Goal: Information Seeking & Learning: Learn about a topic

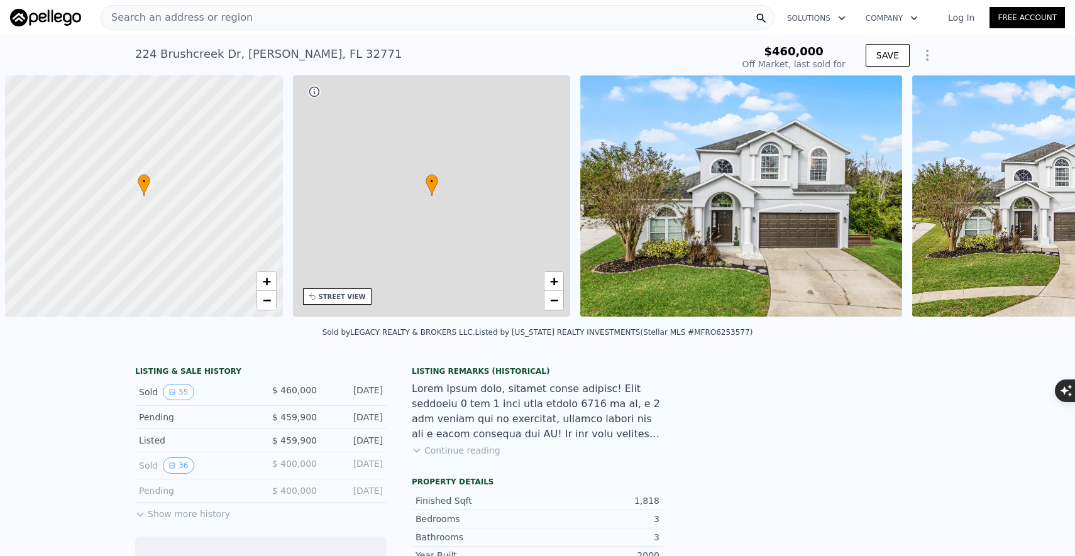
scroll to position [0, 5]
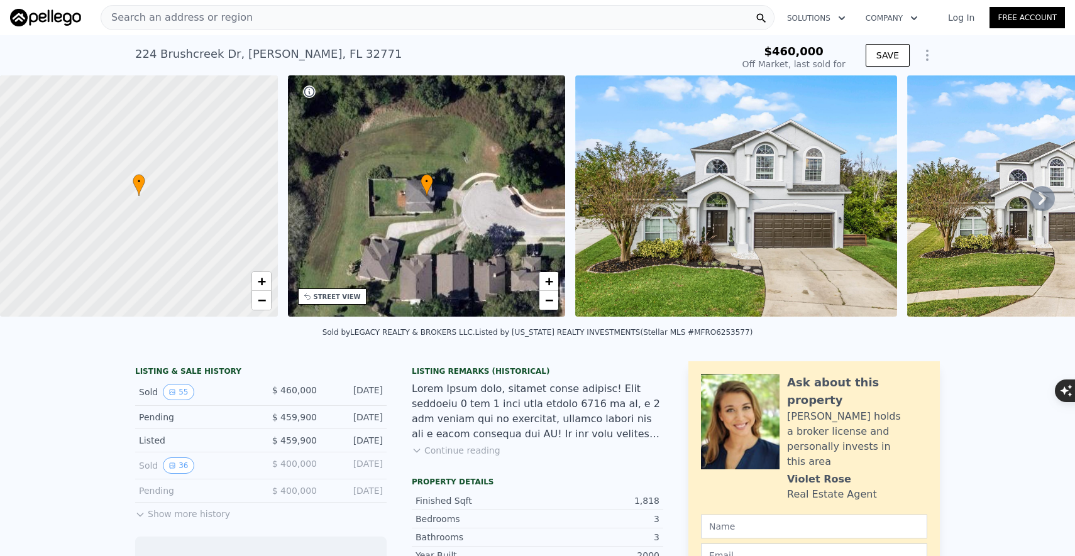
click at [795, 200] on img at bounding box center [736, 195] width 322 height 241
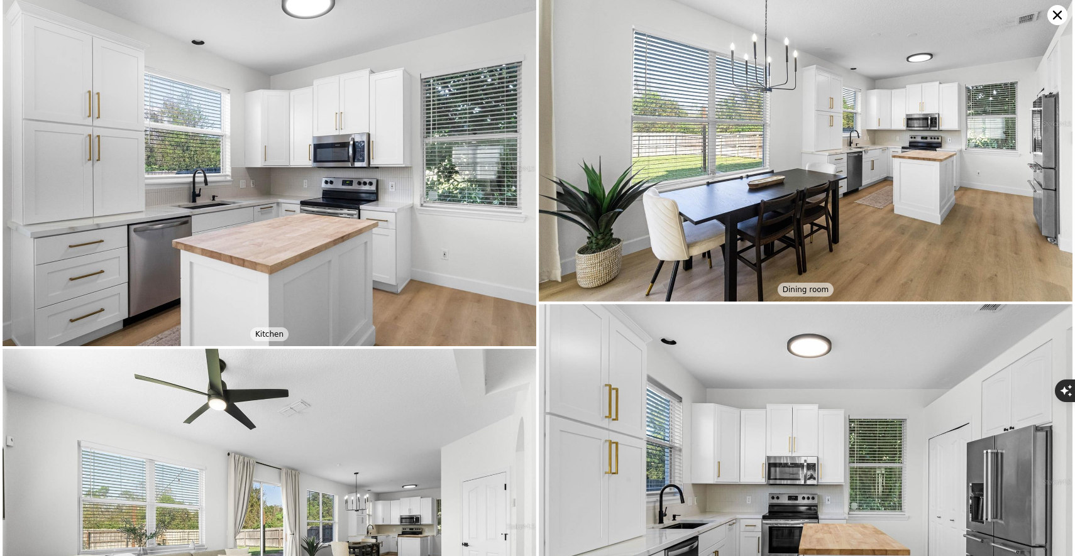
scroll to position [805, 0]
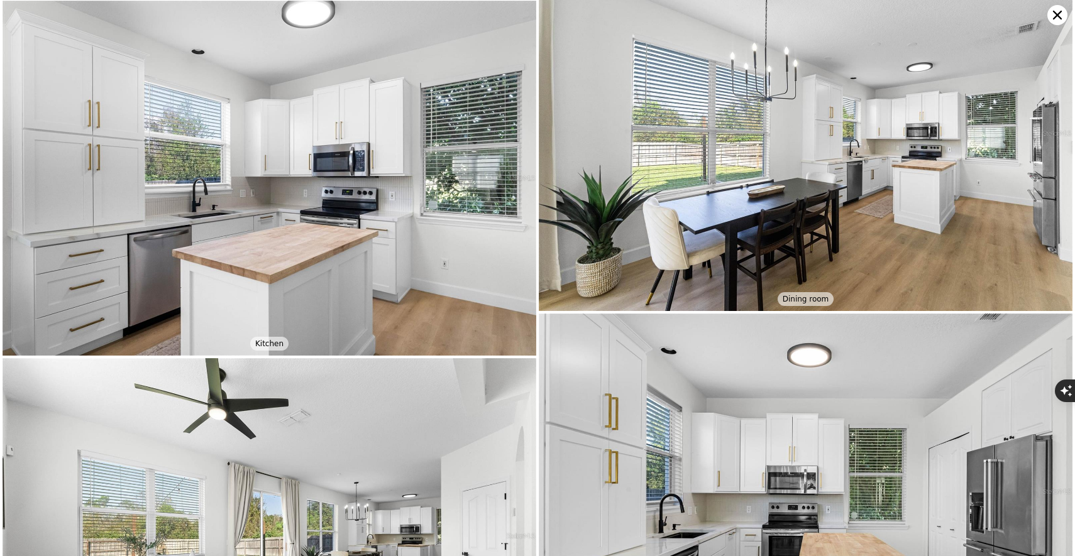
click at [363, 213] on img at bounding box center [270, 179] width 534 height 356
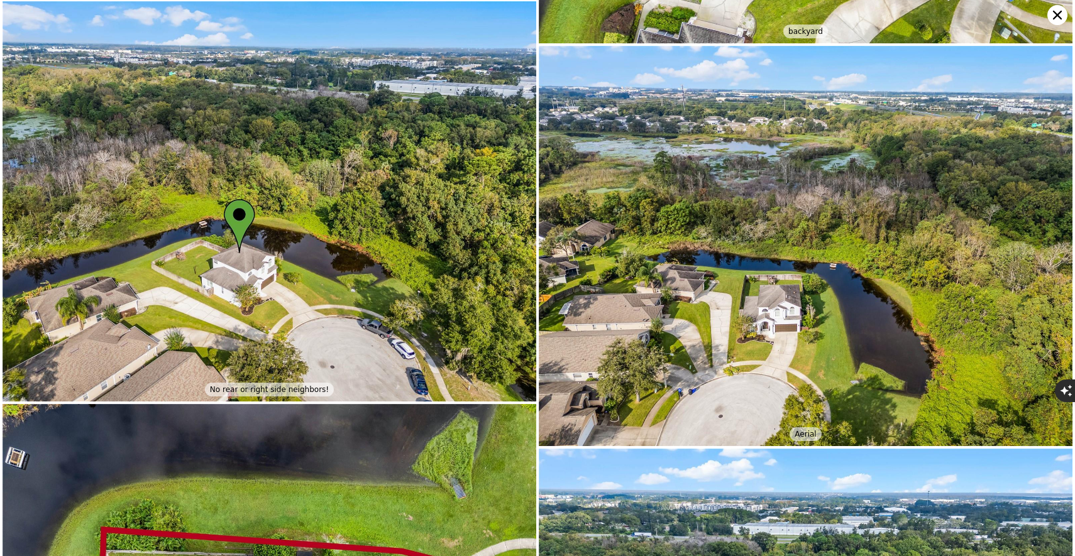
scroll to position [6535, 0]
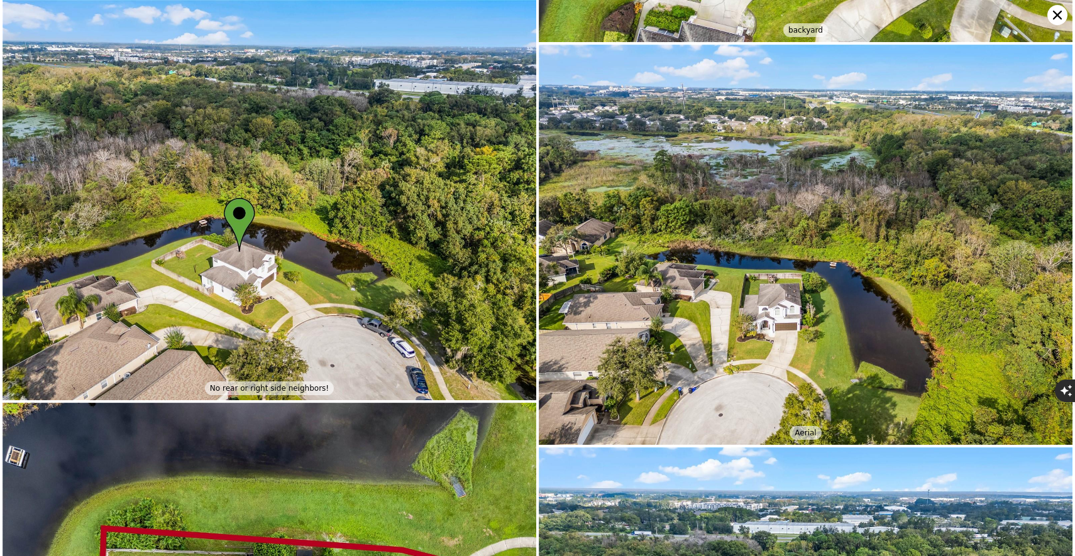
click at [1053, 12] on icon at bounding box center [1057, 15] width 20 height 20
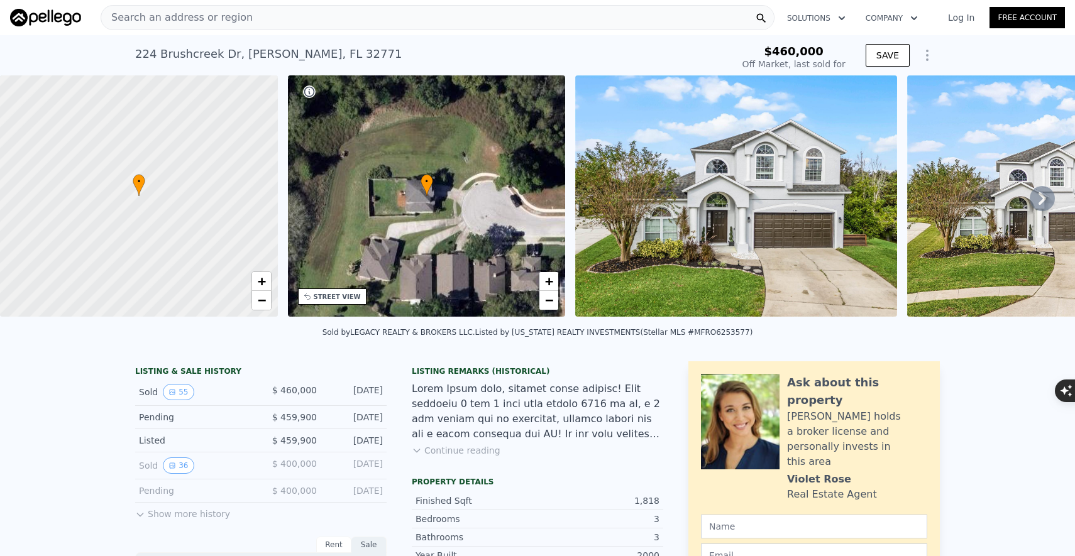
click at [1041, 201] on icon at bounding box center [1043, 198] width 8 height 13
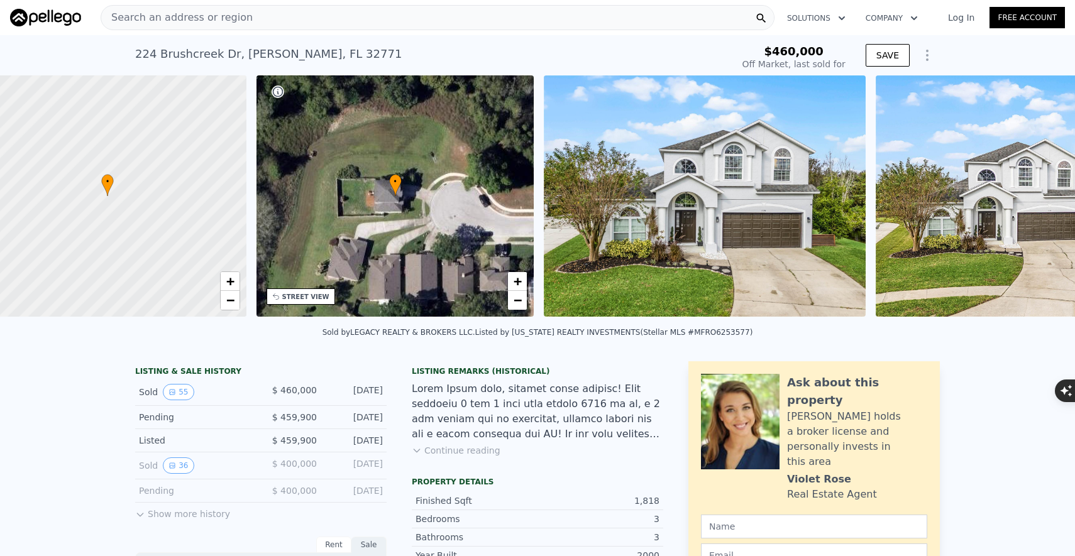
click at [1041, 201] on img at bounding box center [1037, 195] width 322 height 241
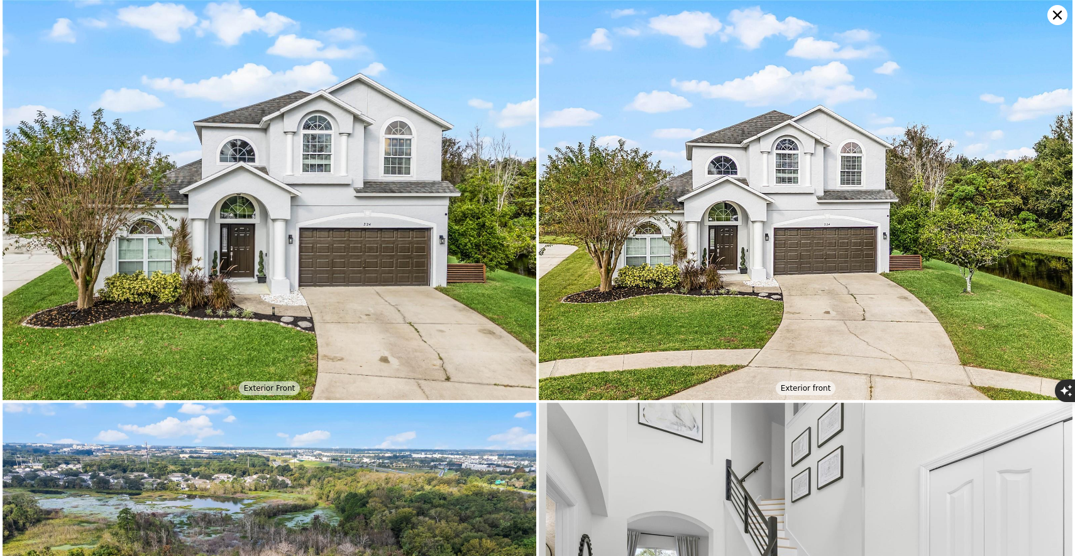
scroll to position [0, 292]
click at [1041, 201] on img at bounding box center [806, 200] width 534 height 400
click at [1059, 14] on icon at bounding box center [1057, 15] width 20 height 20
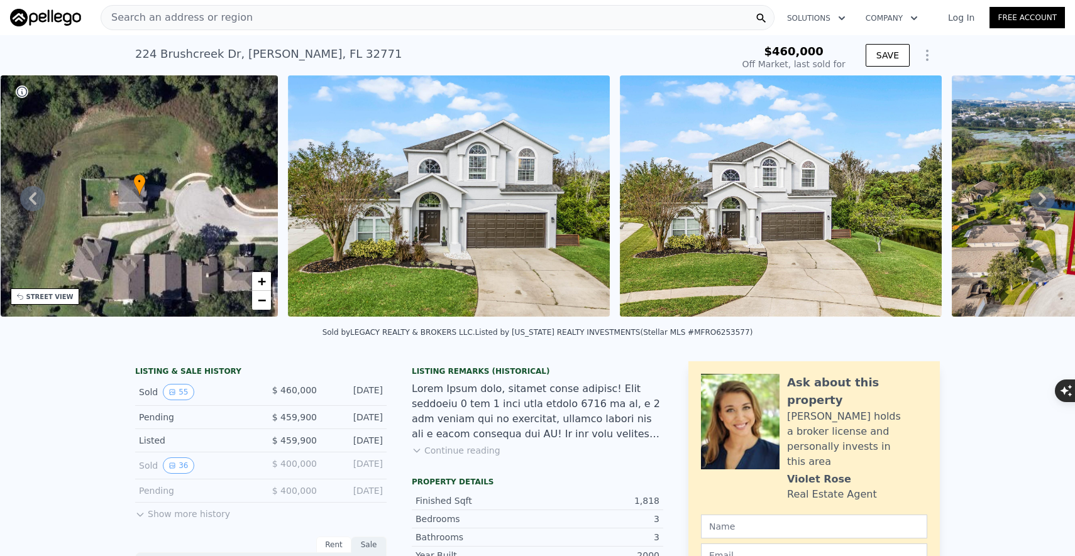
click at [1042, 196] on icon at bounding box center [1043, 198] width 8 height 13
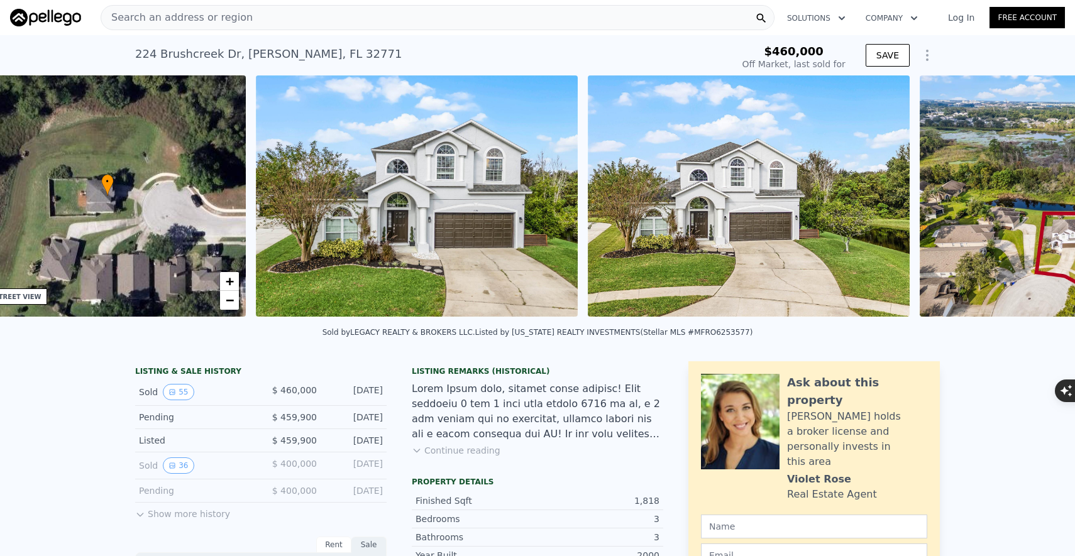
click at [1042, 196] on img at bounding box center [1081, 195] width 322 height 241
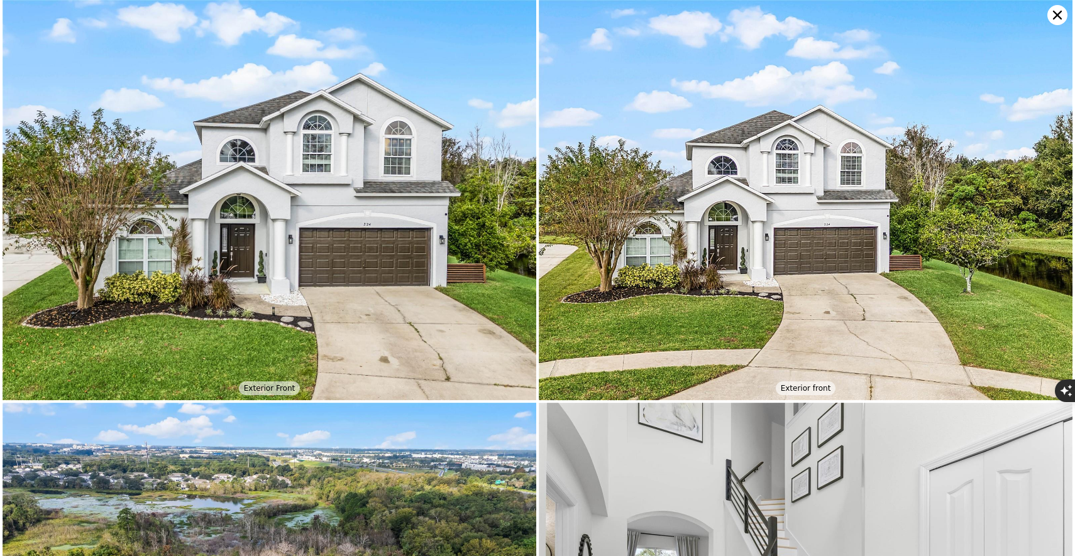
scroll to position [0, 575]
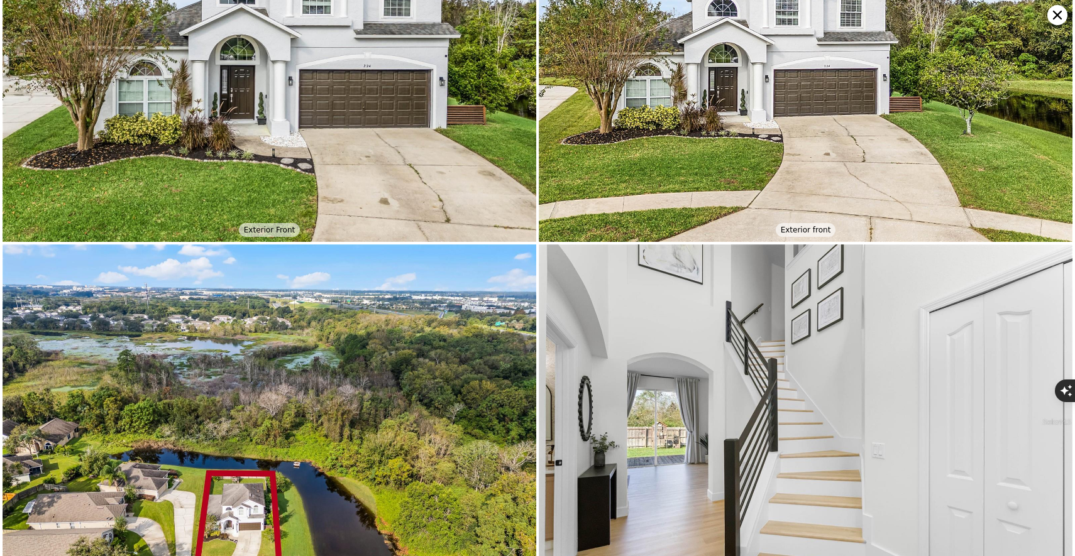
click at [1042, 196] on img at bounding box center [806, 42] width 534 height 400
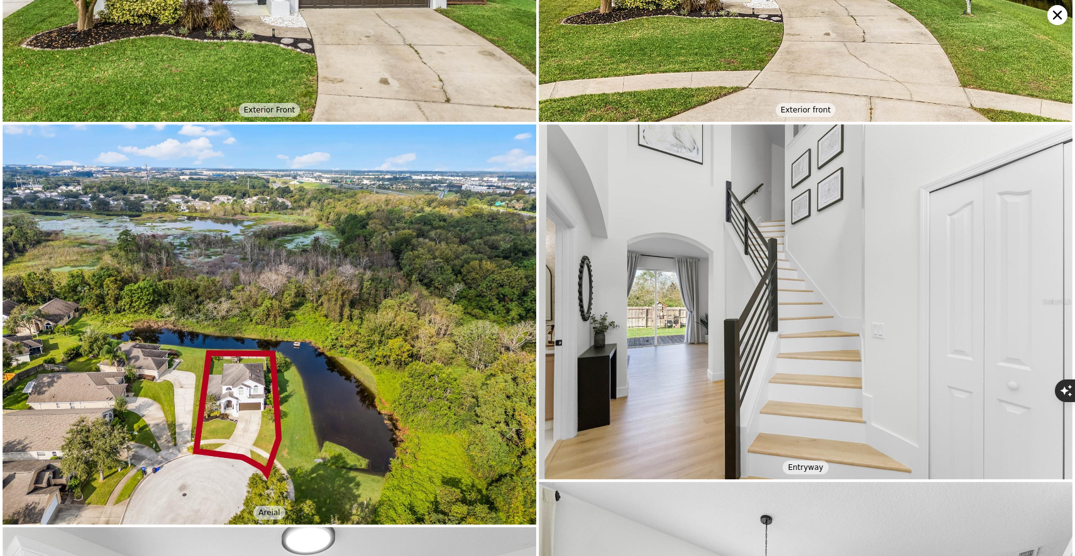
click at [1042, 196] on img at bounding box center [806, 302] width 534 height 356
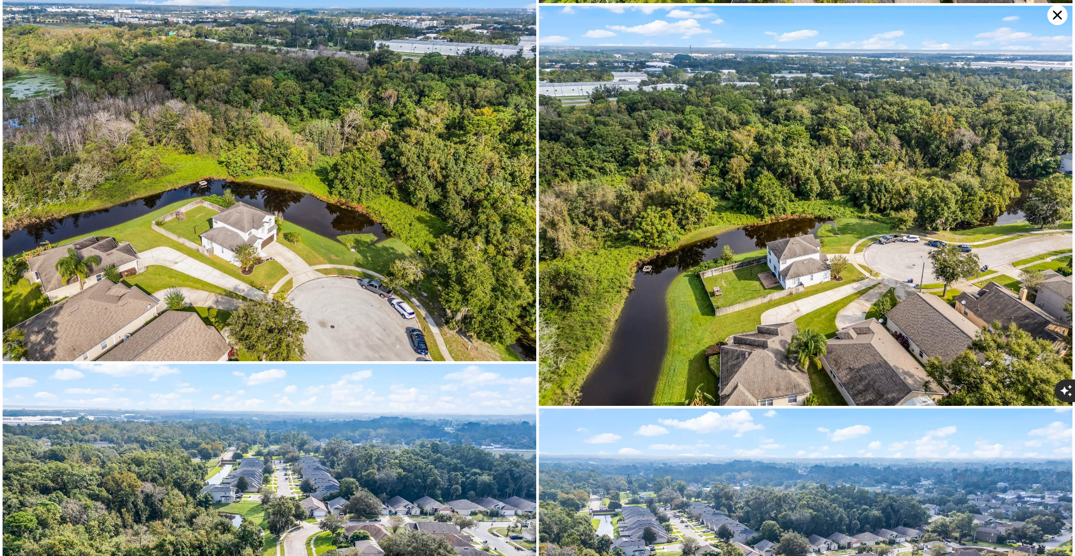
scroll to position [7385, 0]
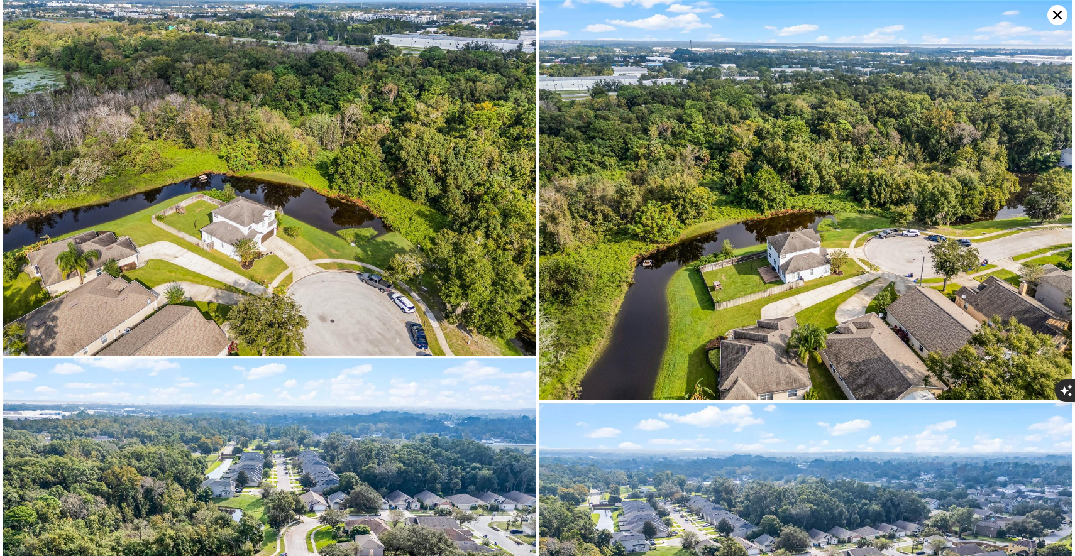
click at [1060, 15] on icon at bounding box center [1057, 15] width 20 height 20
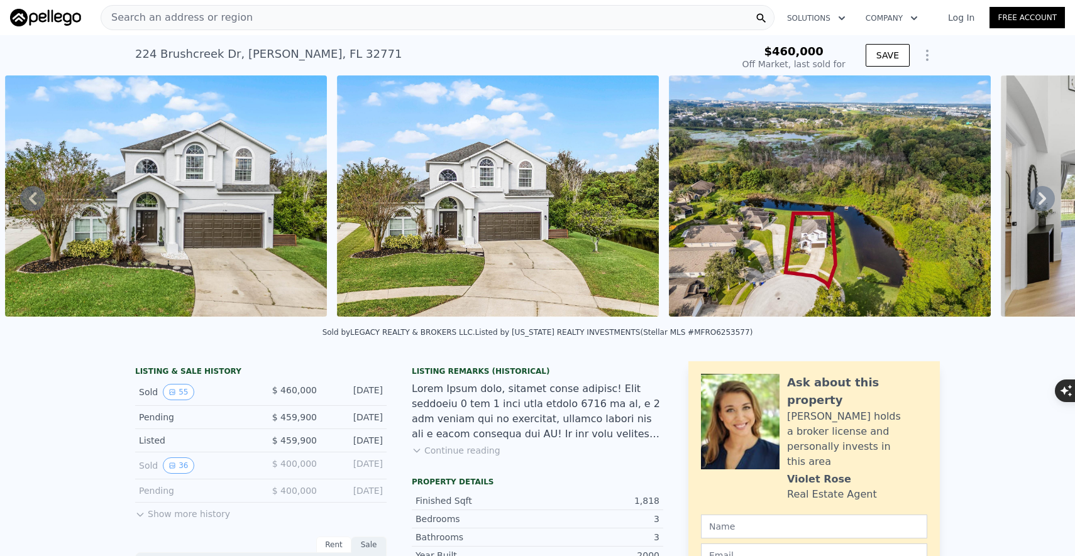
click at [1047, 200] on icon at bounding box center [1042, 198] width 25 height 25
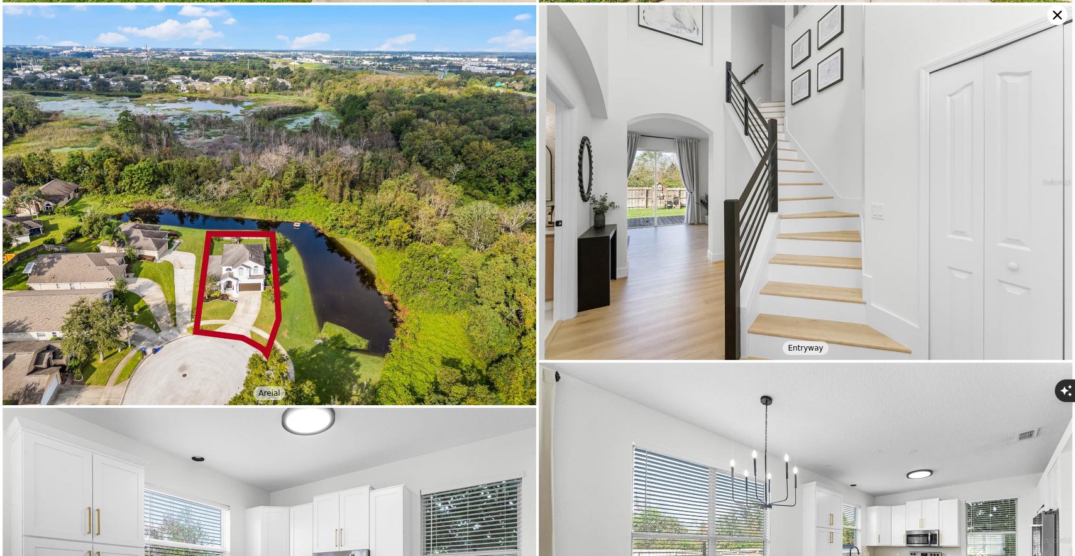
scroll to position [403, 0]
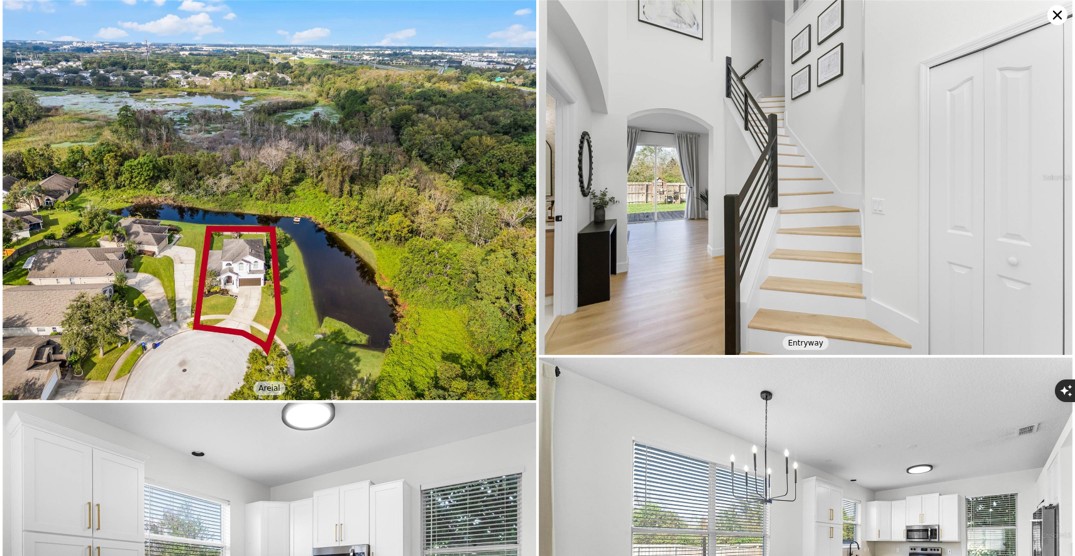
click at [1062, 18] on icon at bounding box center [1057, 15] width 20 height 20
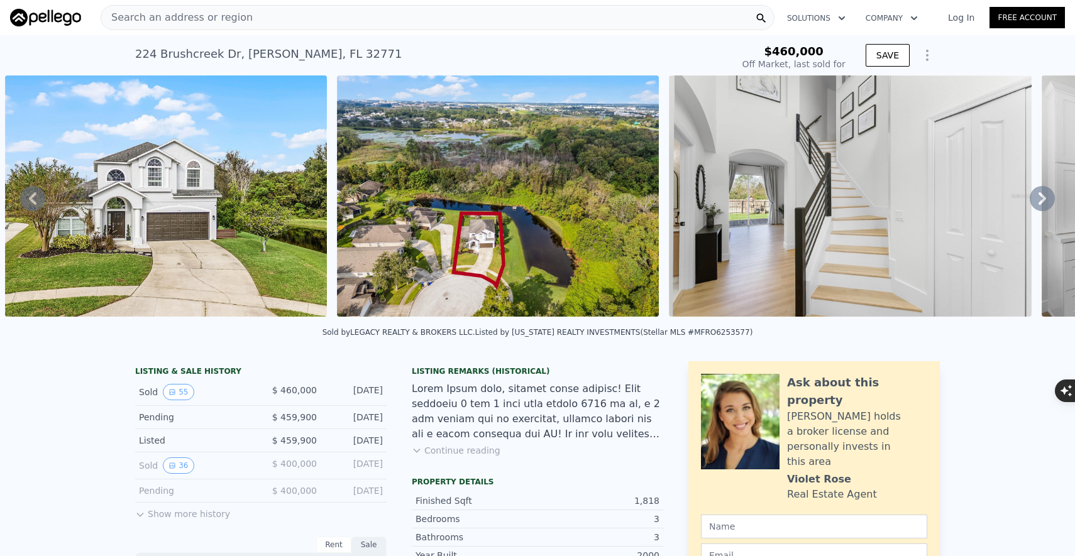
click at [224, 52] on div "[STREET_ADDRESS]" at bounding box center [268, 54] width 267 height 18
type input "$ 475,000"
type input "-$ 41,470"
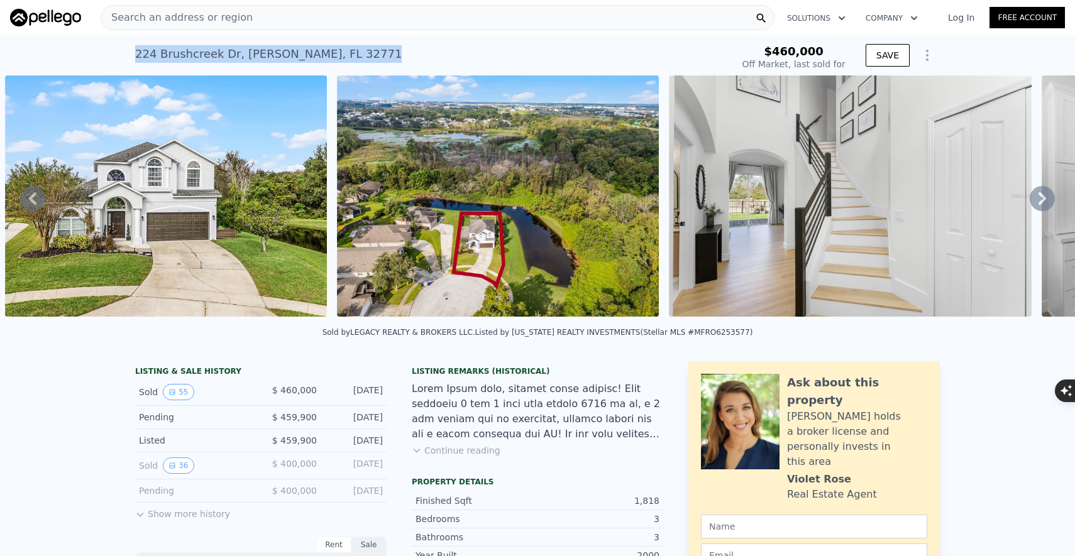
copy div "[STREET_ADDRESS][PERSON_NAME] Sold [DATE] for $460k"
click at [1044, 196] on icon at bounding box center [1043, 198] width 8 height 13
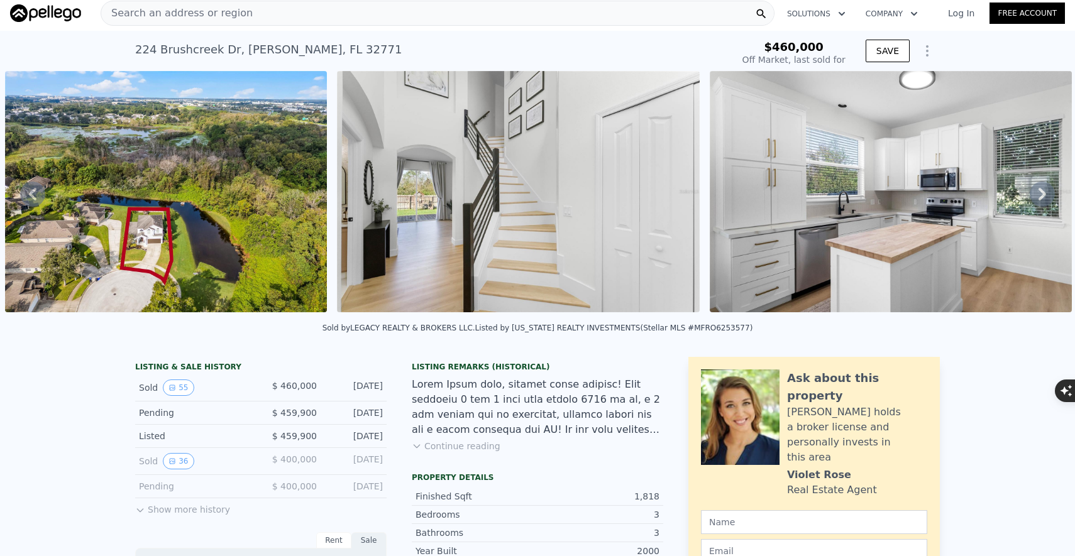
scroll to position [0, 0]
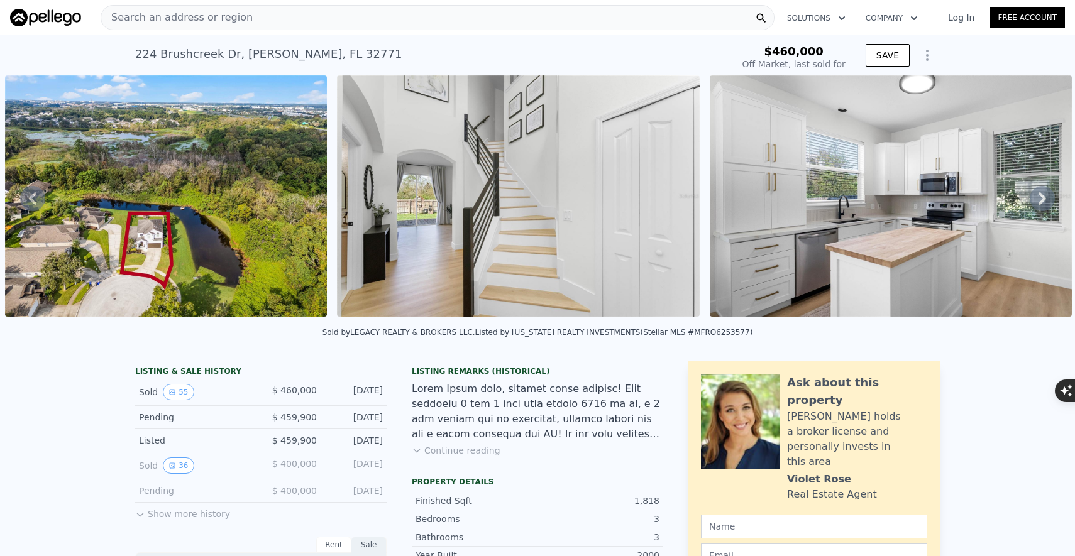
click at [1039, 201] on icon at bounding box center [1042, 198] width 25 height 25
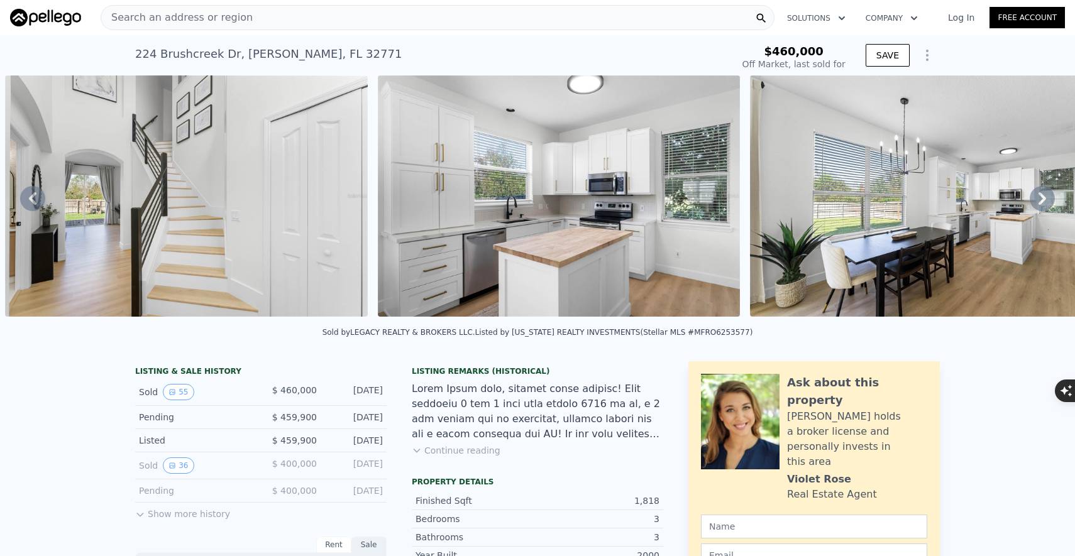
click at [1044, 201] on icon at bounding box center [1042, 198] width 25 height 25
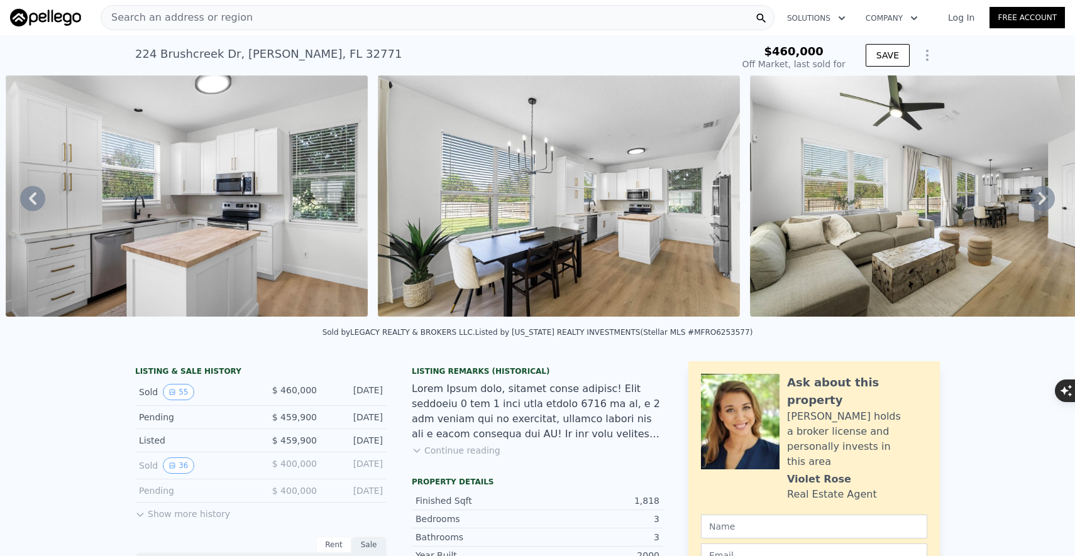
click at [1044, 197] on icon at bounding box center [1043, 198] width 8 height 13
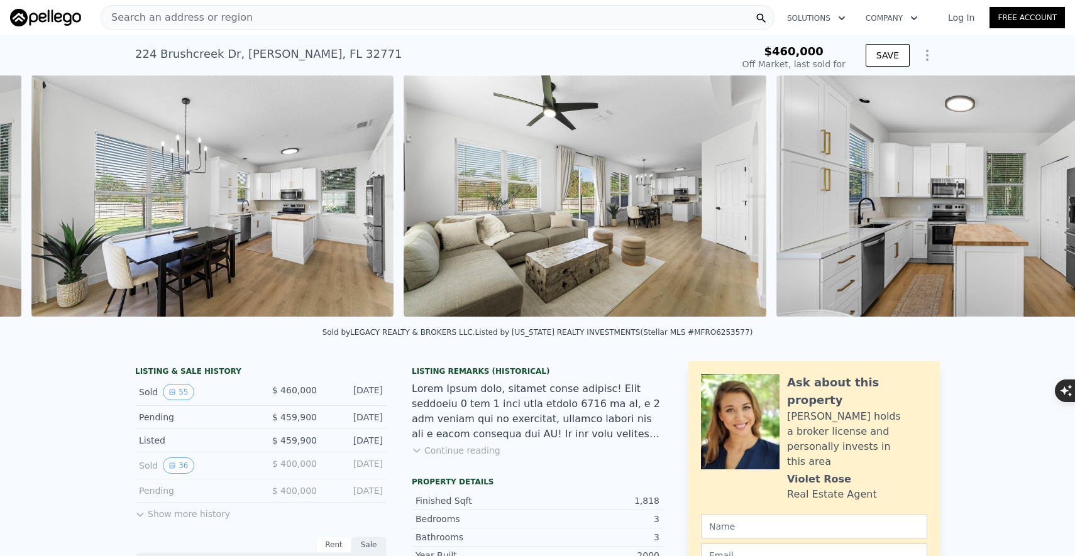
scroll to position [0, 2316]
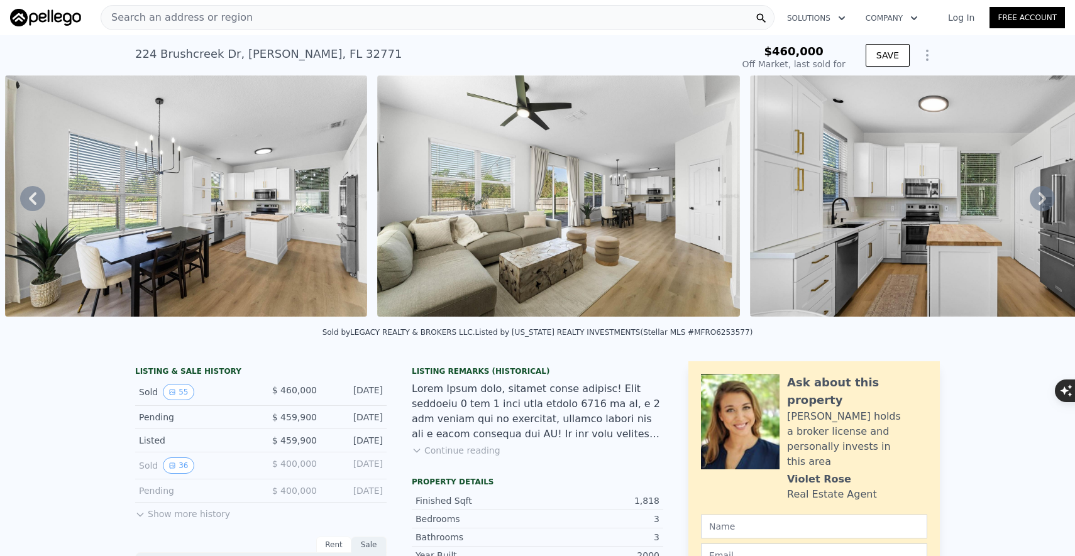
click at [1044, 197] on icon at bounding box center [1043, 198] width 8 height 13
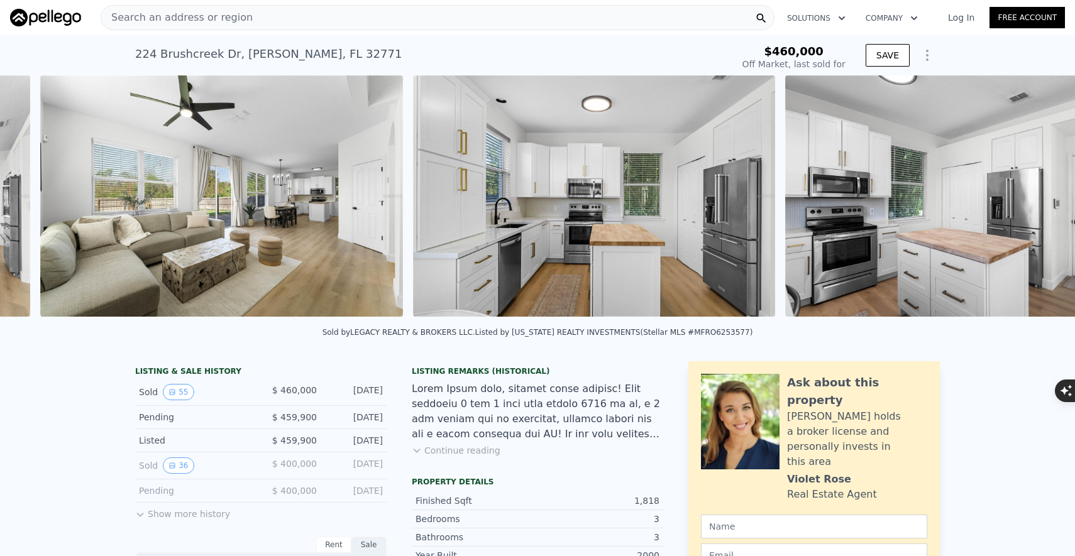
scroll to position [0, 2688]
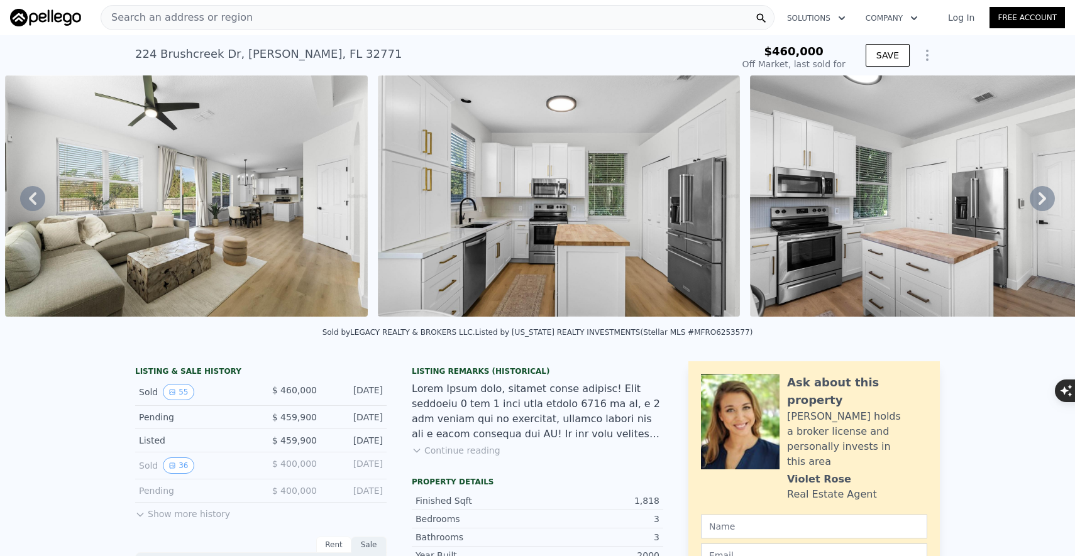
click at [1044, 197] on icon at bounding box center [1043, 198] width 8 height 13
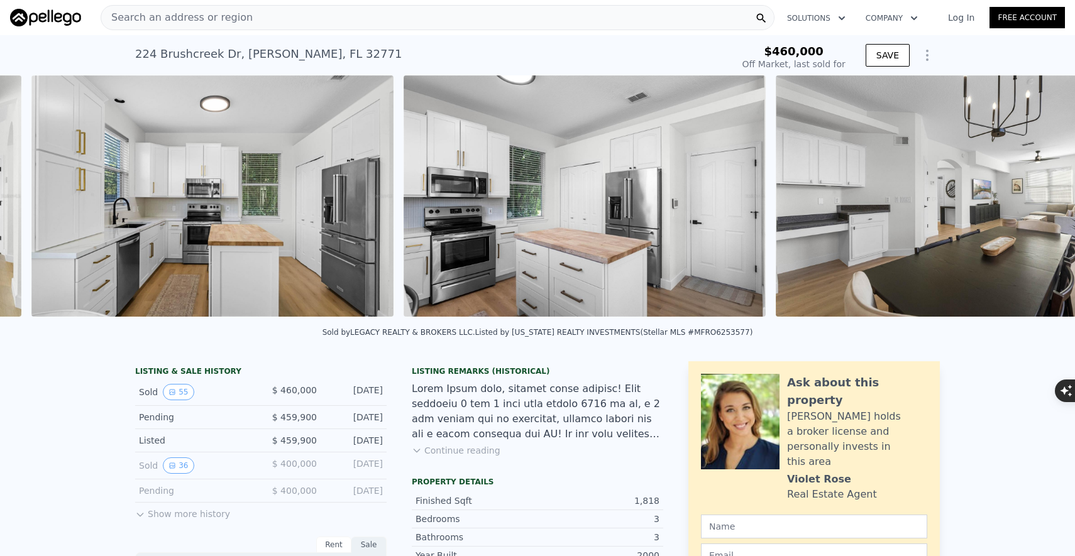
scroll to position [0, 3060]
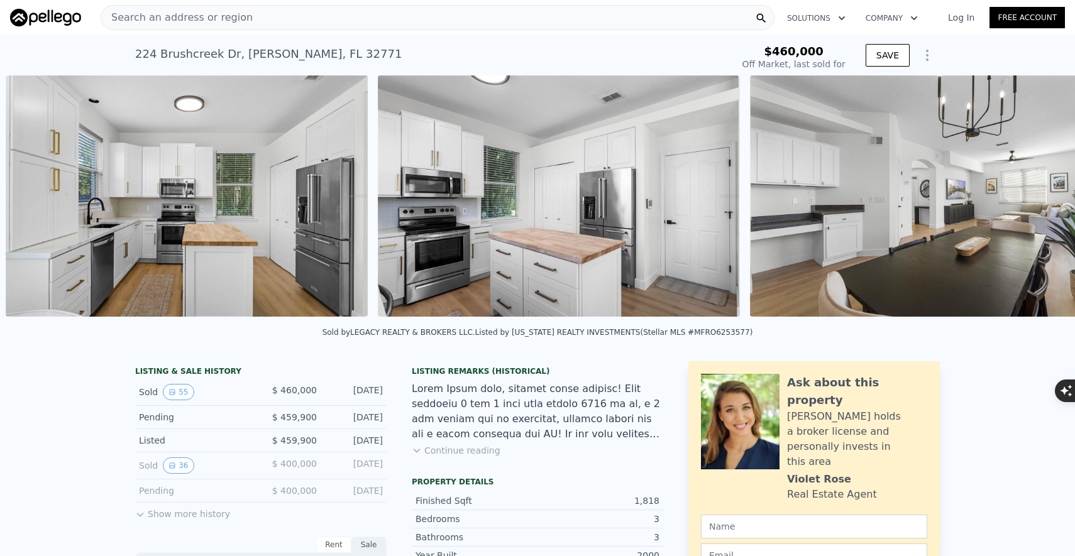
click at [1044, 197] on img at bounding box center [931, 195] width 362 height 241
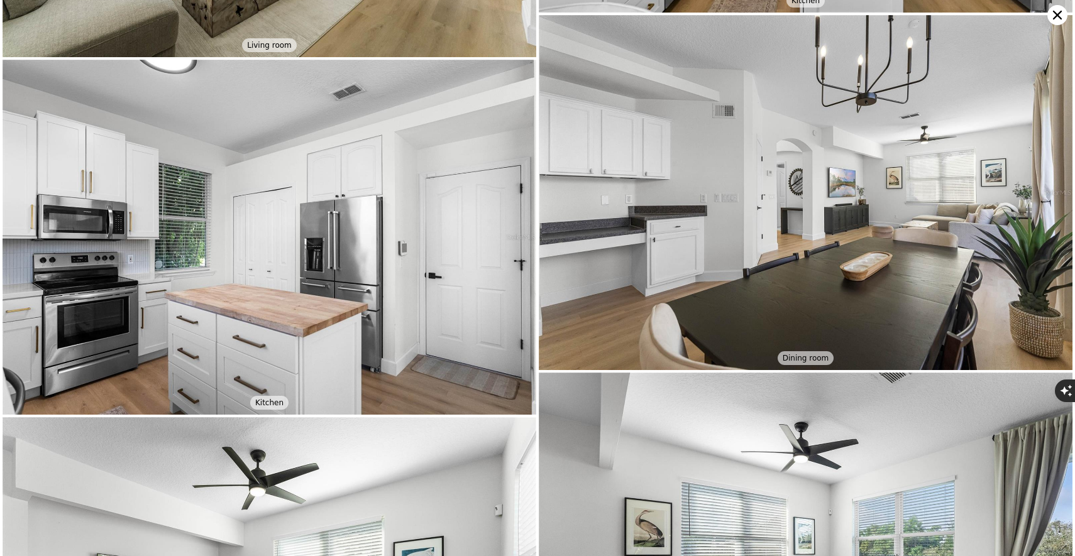
scroll to position [1477, 0]
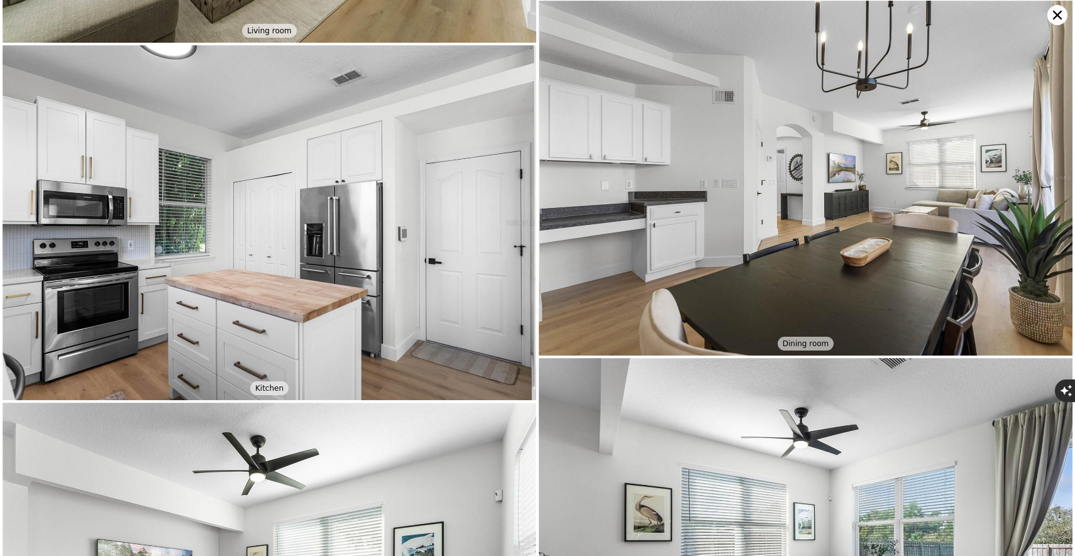
click at [1055, 16] on icon at bounding box center [1057, 15] width 9 height 9
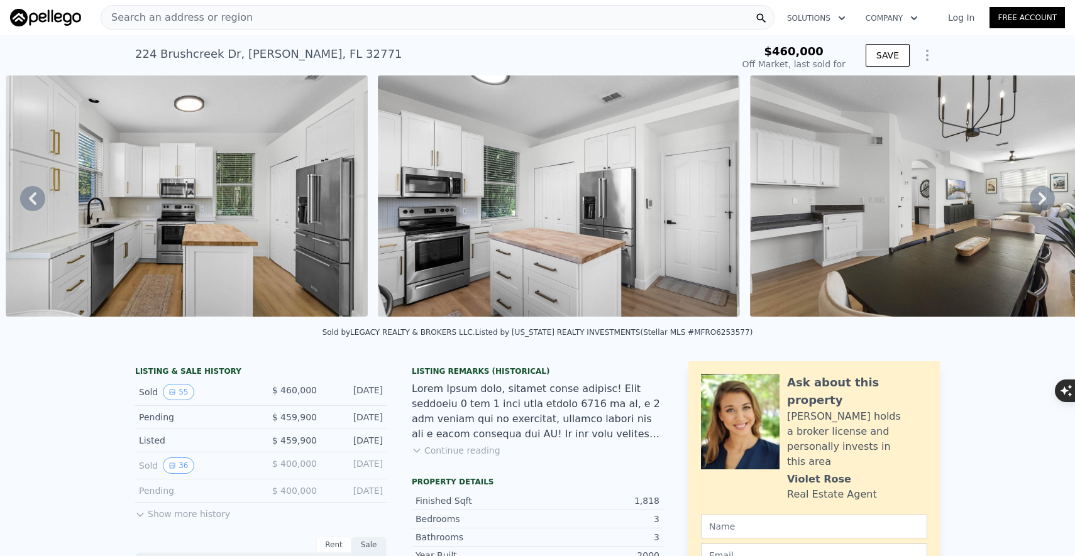
click at [1050, 196] on icon at bounding box center [1042, 198] width 25 height 25
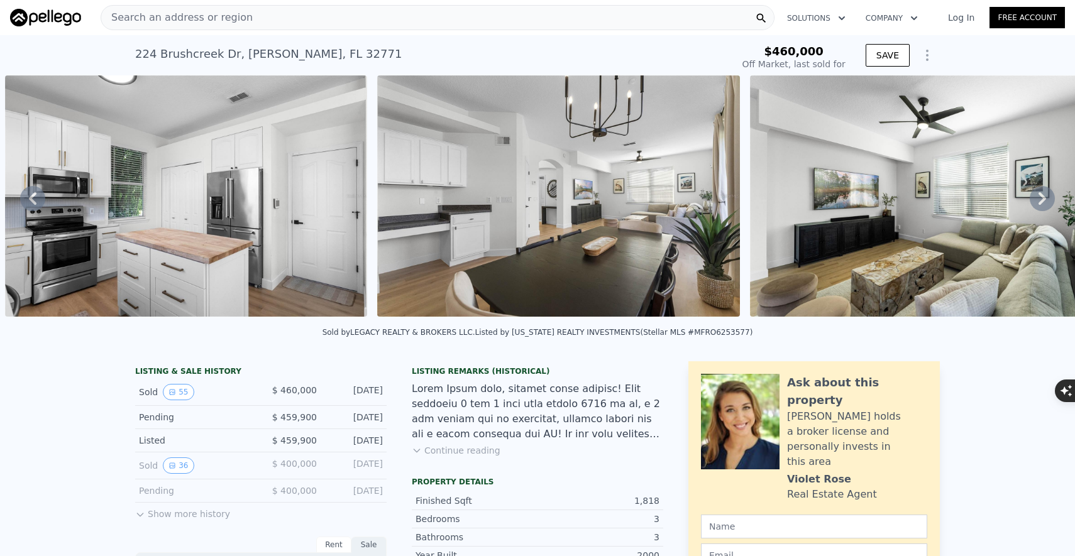
click at [1050, 196] on icon at bounding box center [1042, 198] width 25 height 25
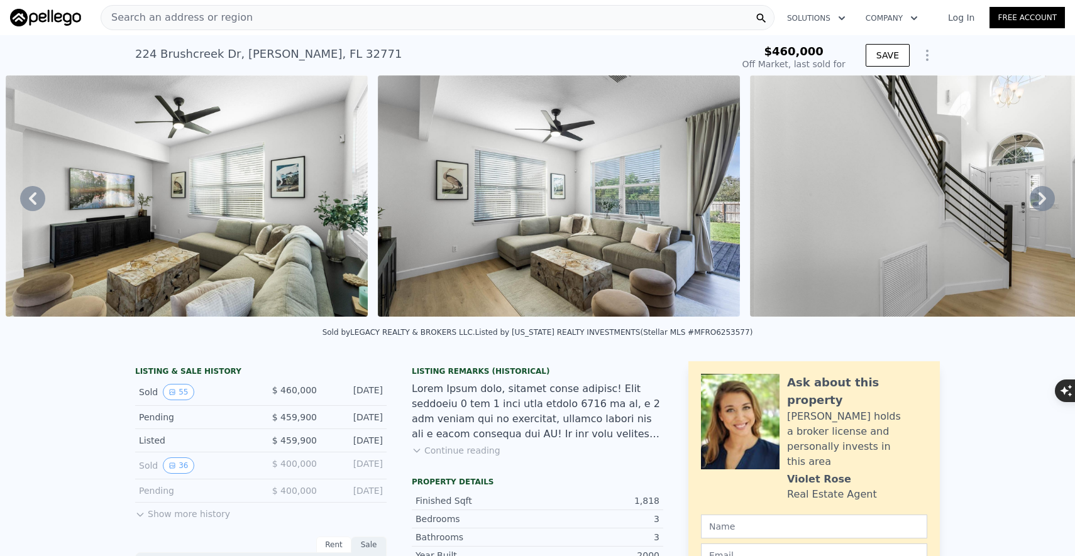
click at [1050, 196] on icon at bounding box center [1042, 198] width 25 height 25
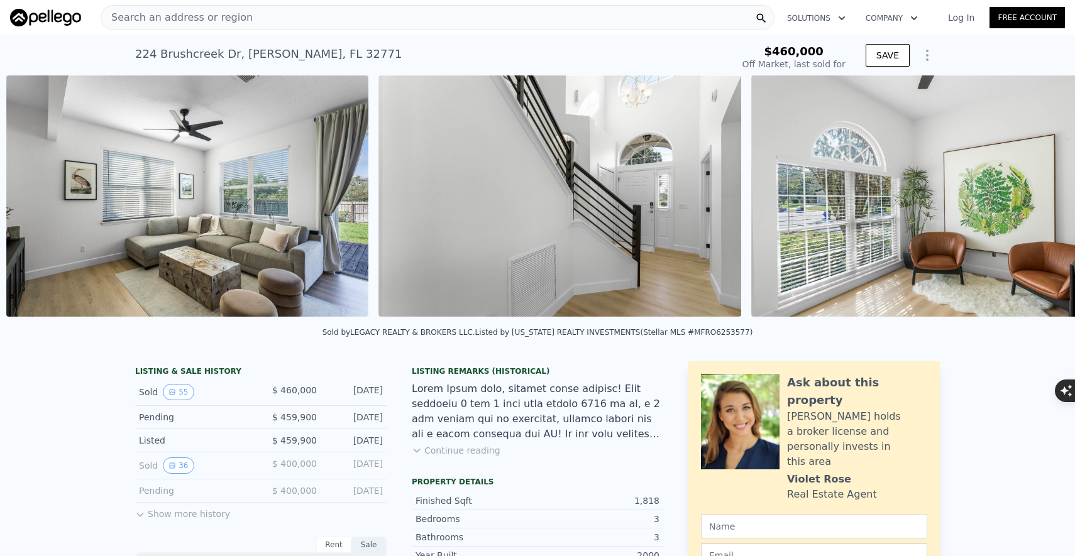
scroll to position [0, 4550]
click at [1050, 196] on img at bounding box center [931, 195] width 362 height 241
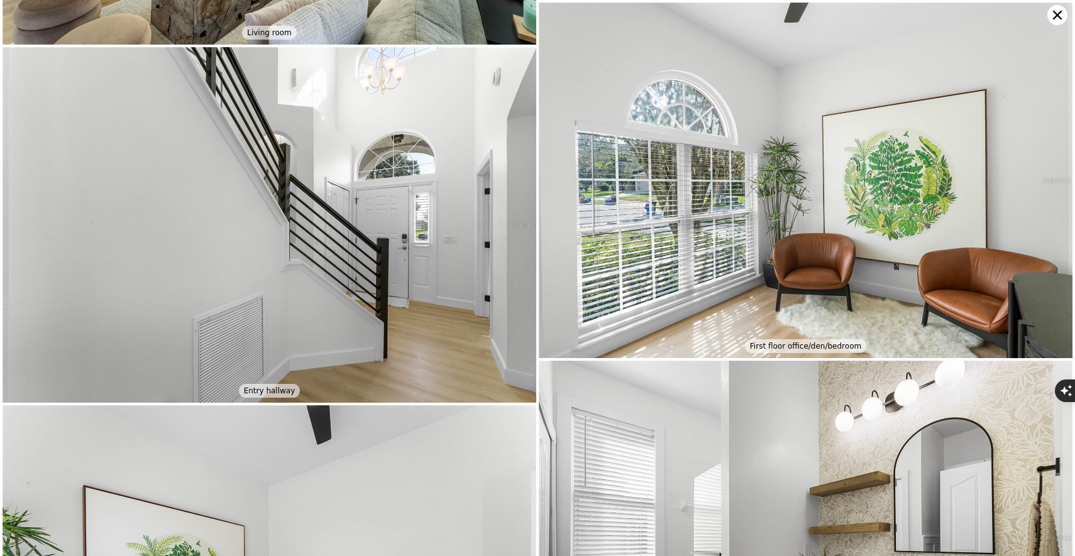
scroll to position [2193, 0]
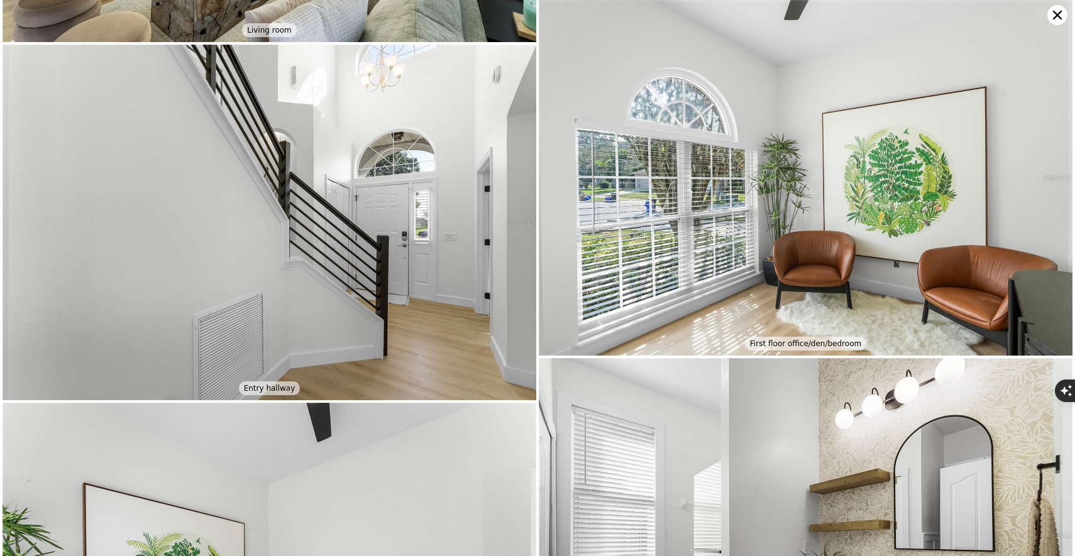
click at [1062, 28] on img at bounding box center [806, 178] width 534 height 356
click at [1065, 8] on img at bounding box center [806, 178] width 534 height 356
click at [1056, 19] on icon at bounding box center [1057, 15] width 20 height 20
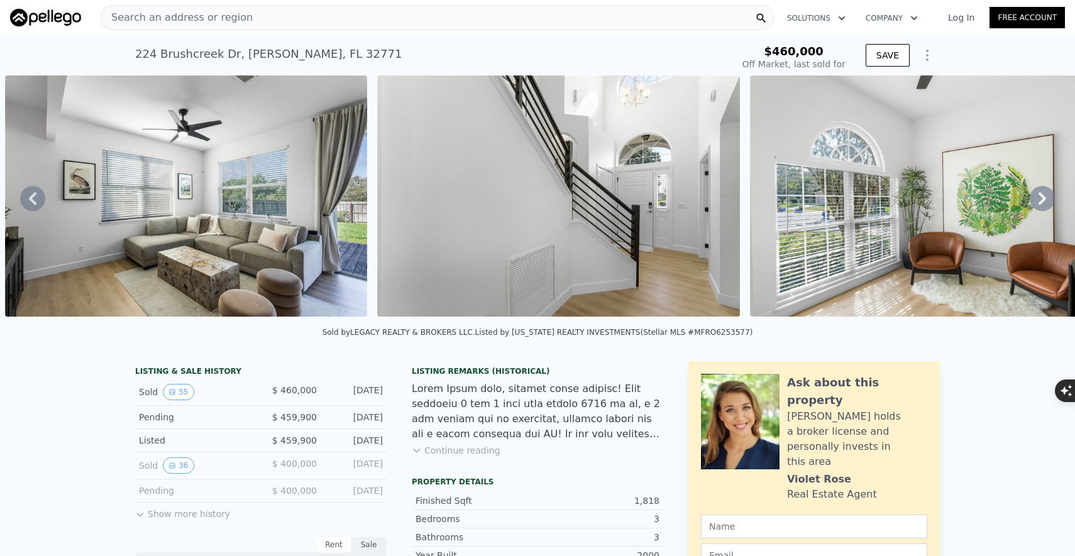
click at [457, 22] on div "Search an address or region" at bounding box center [438, 17] width 674 height 25
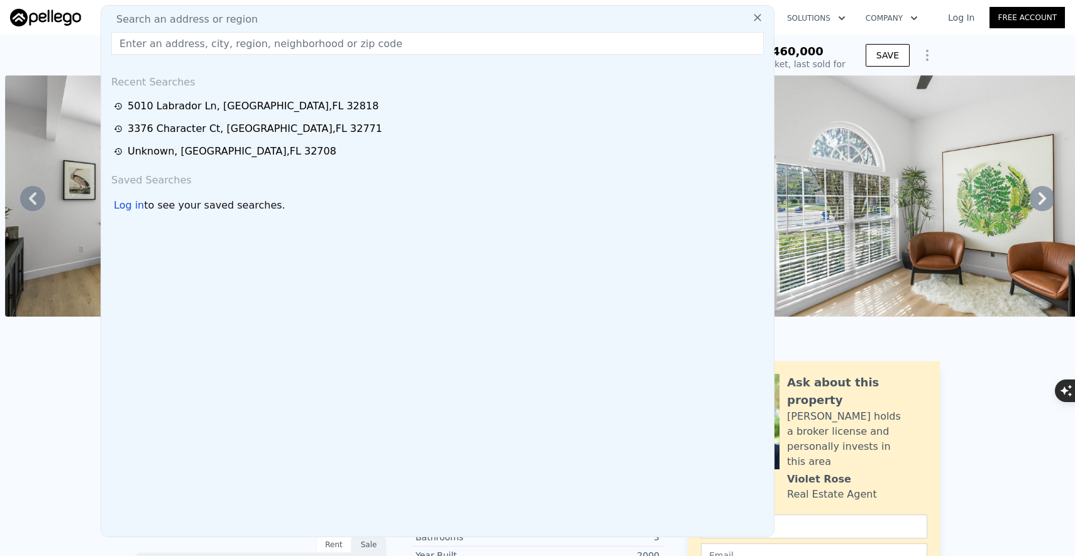
click at [457, 22] on div "Search an address or region" at bounding box center [437, 19] width 663 height 15
click at [440, 43] on input "text" at bounding box center [437, 43] width 653 height 23
paste input "[STREET_ADDRESS]"
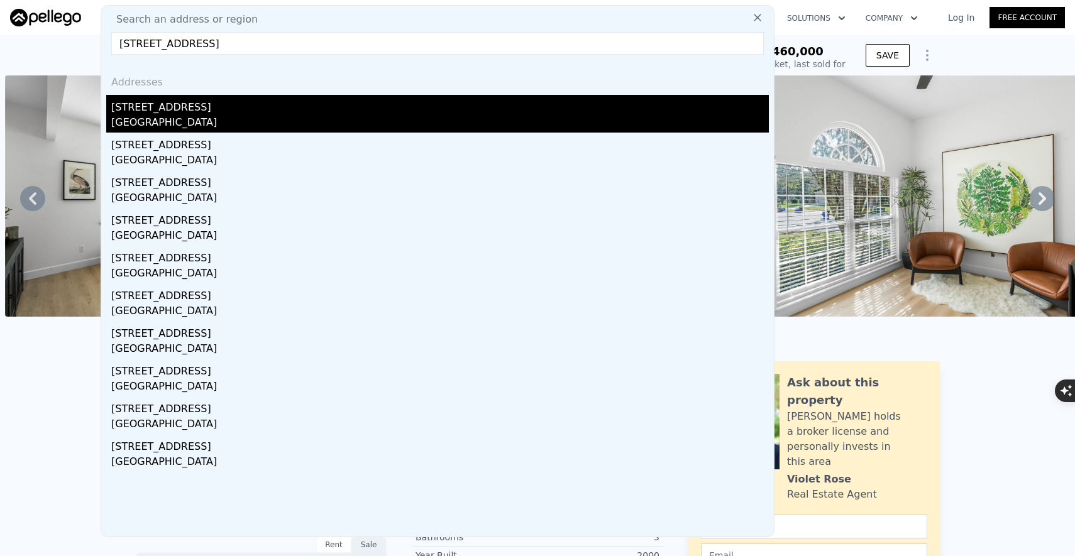
type input "[STREET_ADDRESS]"
click at [185, 113] on div "[STREET_ADDRESS]" at bounding box center [440, 105] width 658 height 20
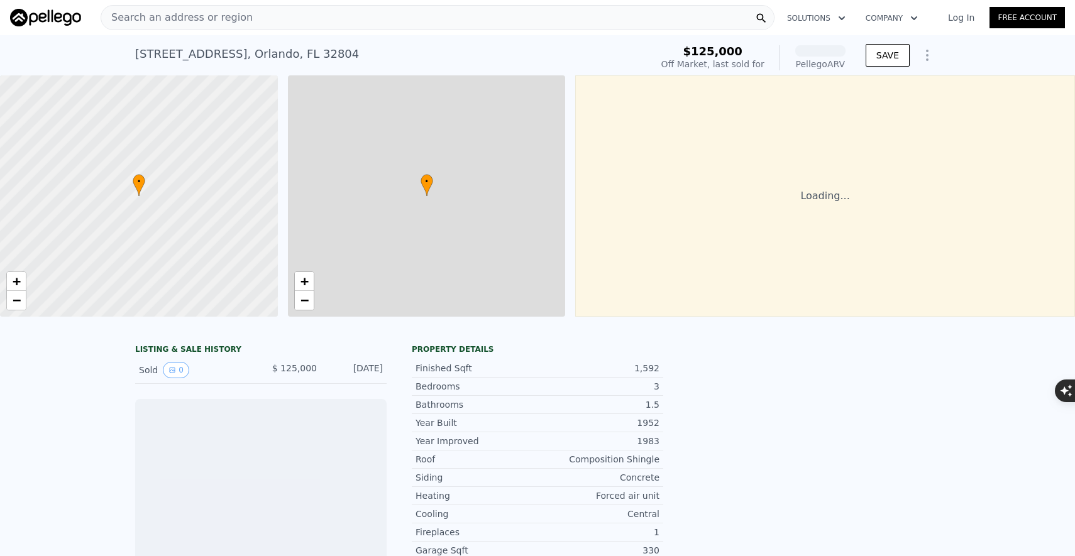
scroll to position [0, 5]
